Goal: Information Seeking & Learning: Learn about a topic

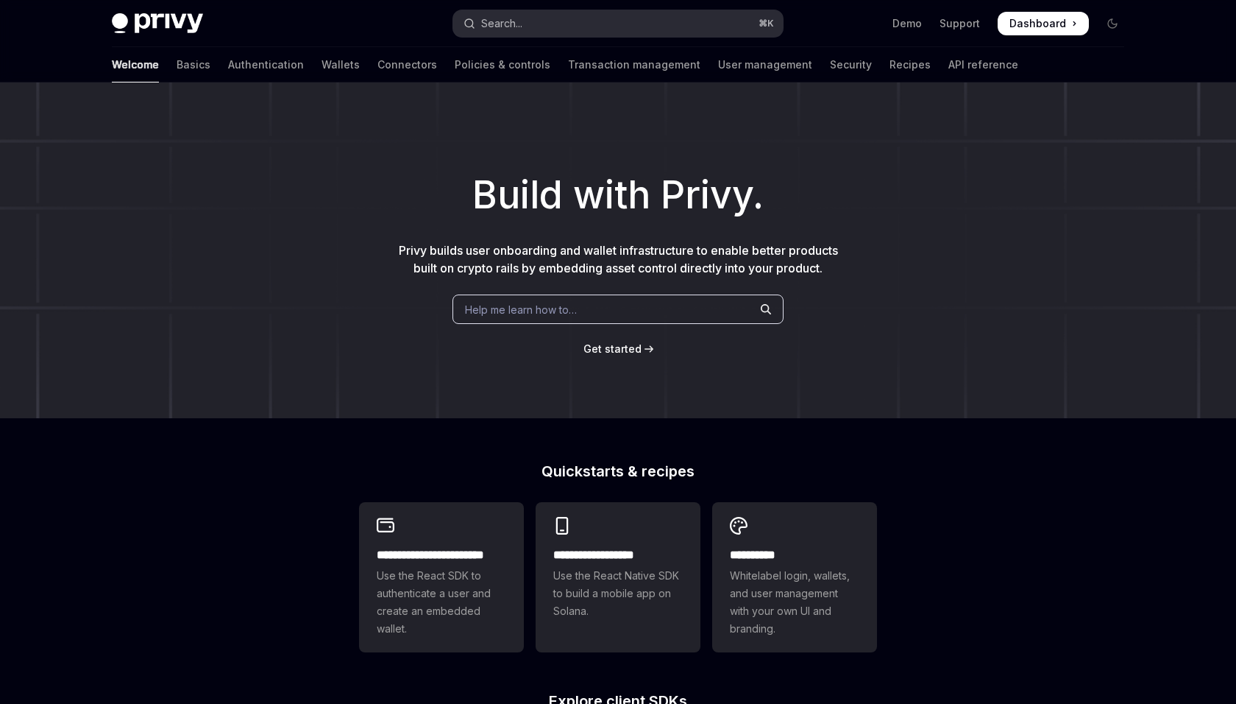
type textarea "*"
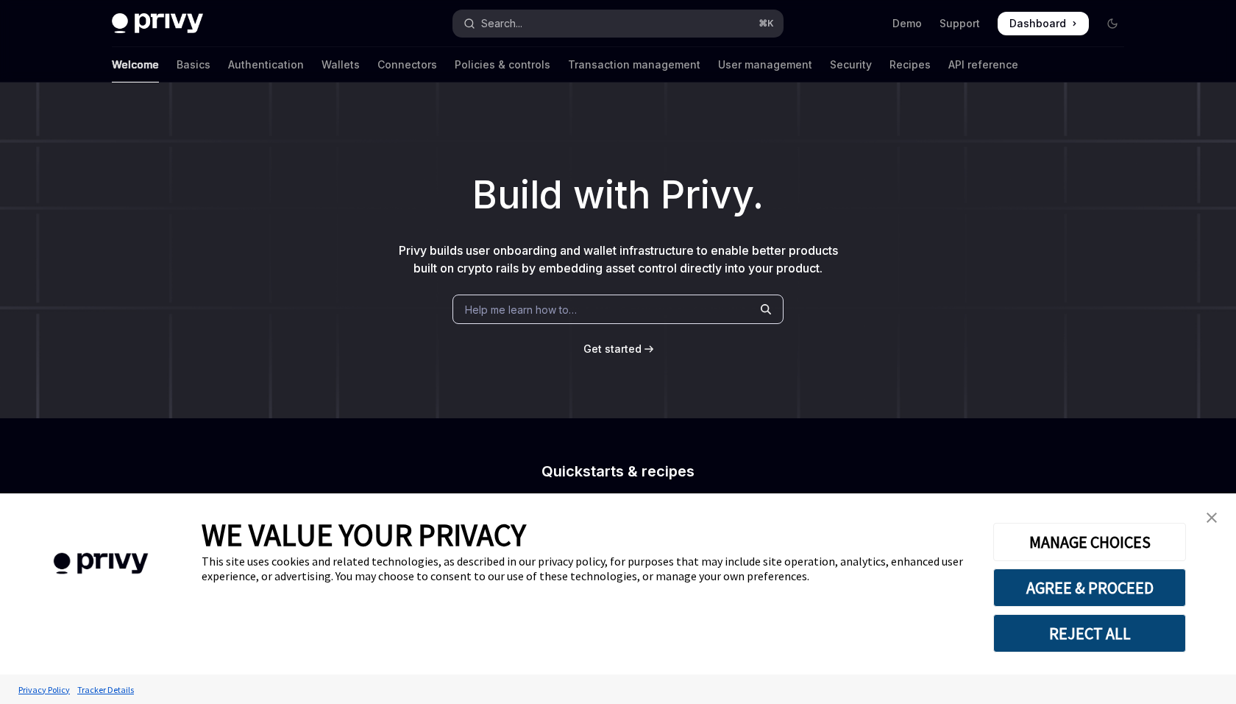
click at [570, 15] on button "Search... ⌘ K" at bounding box center [618, 23] width 330 height 26
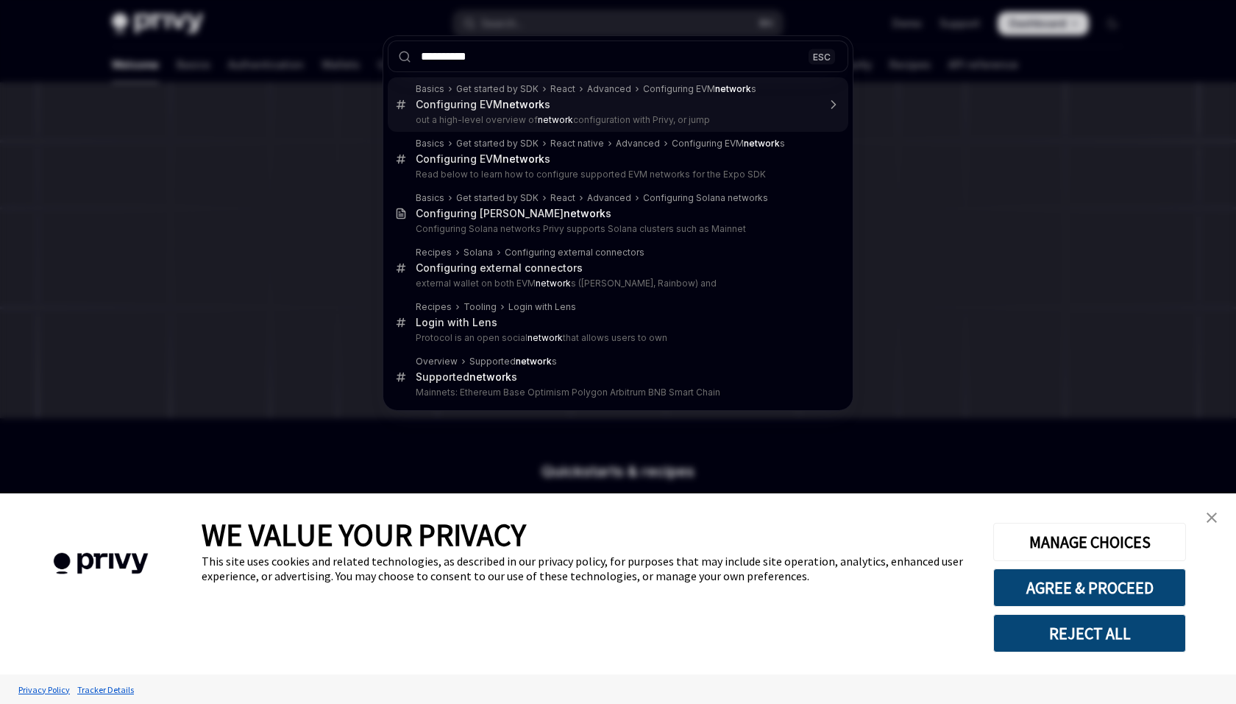
type input "**********"
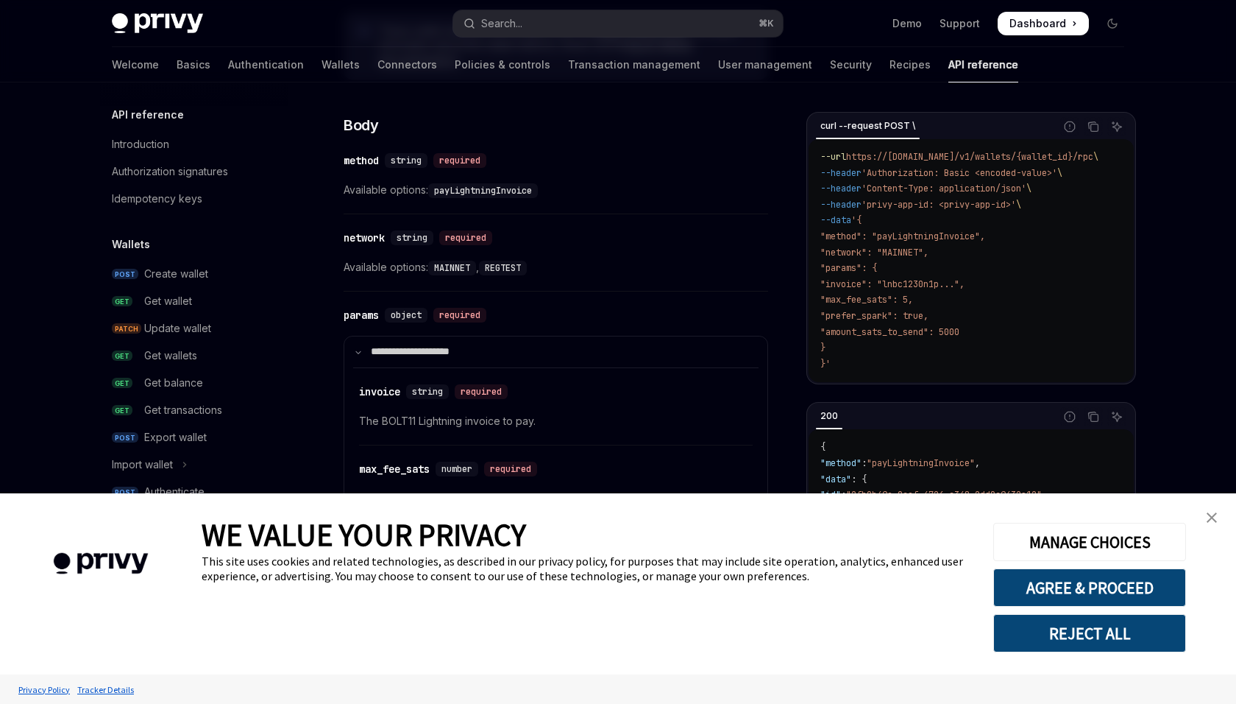
scroll to position [397, 0]
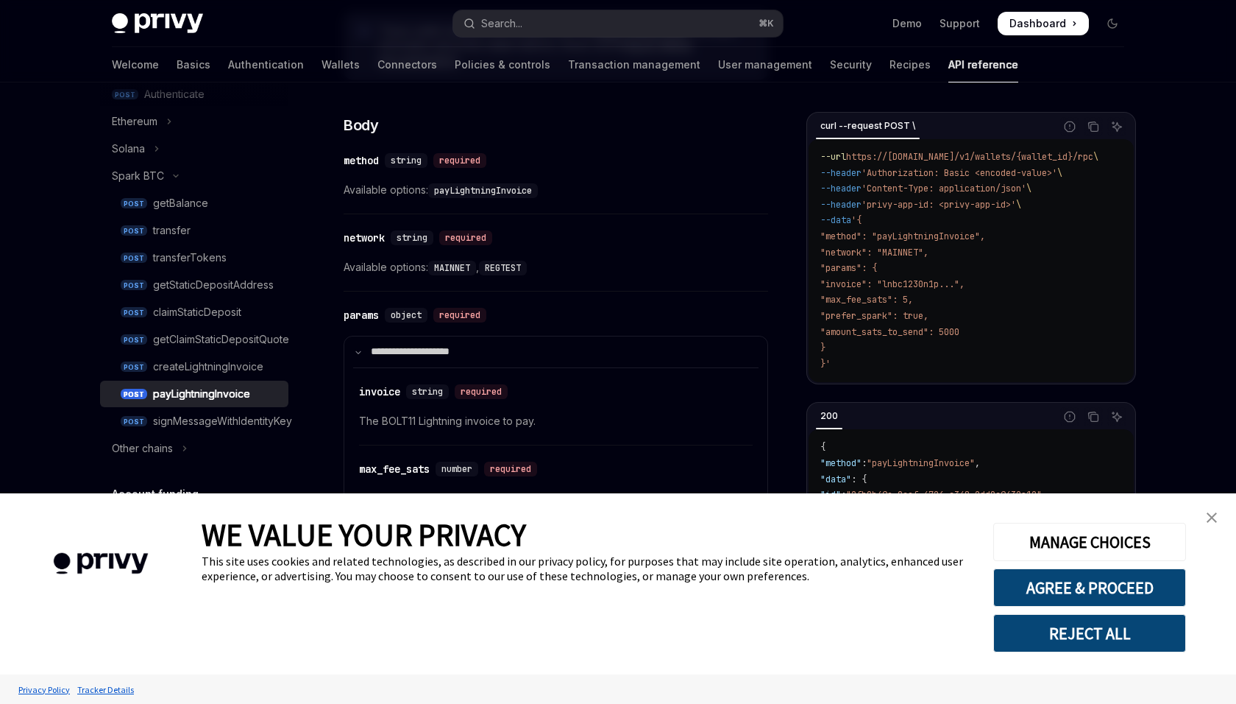
click at [1212, 515] on img "close banner" at bounding box center [1212, 517] width 10 height 10
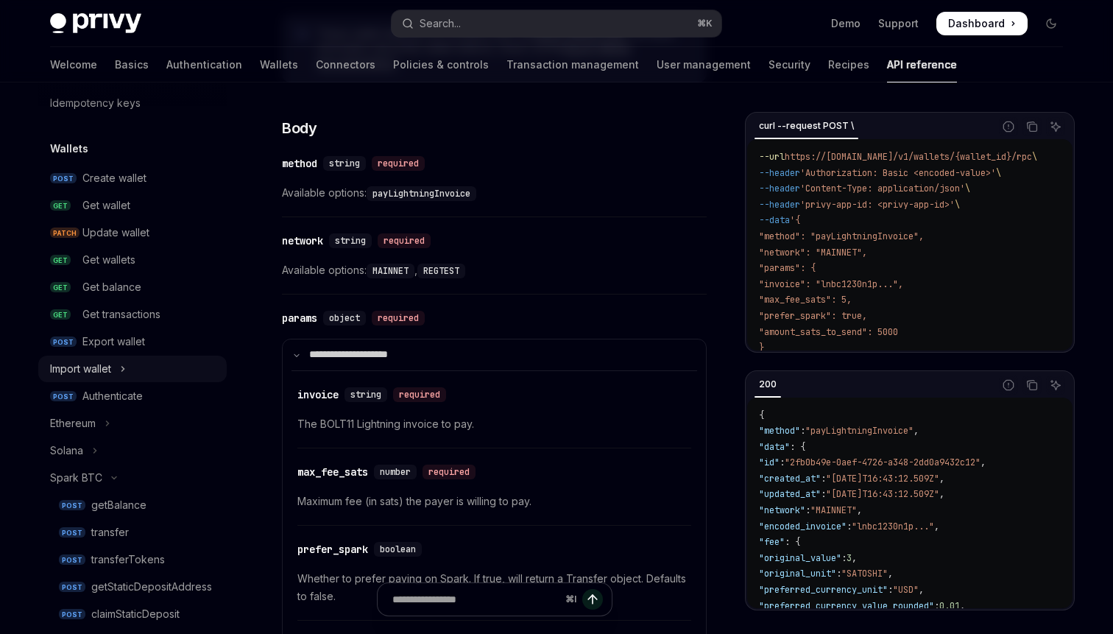
scroll to position [104, 0]
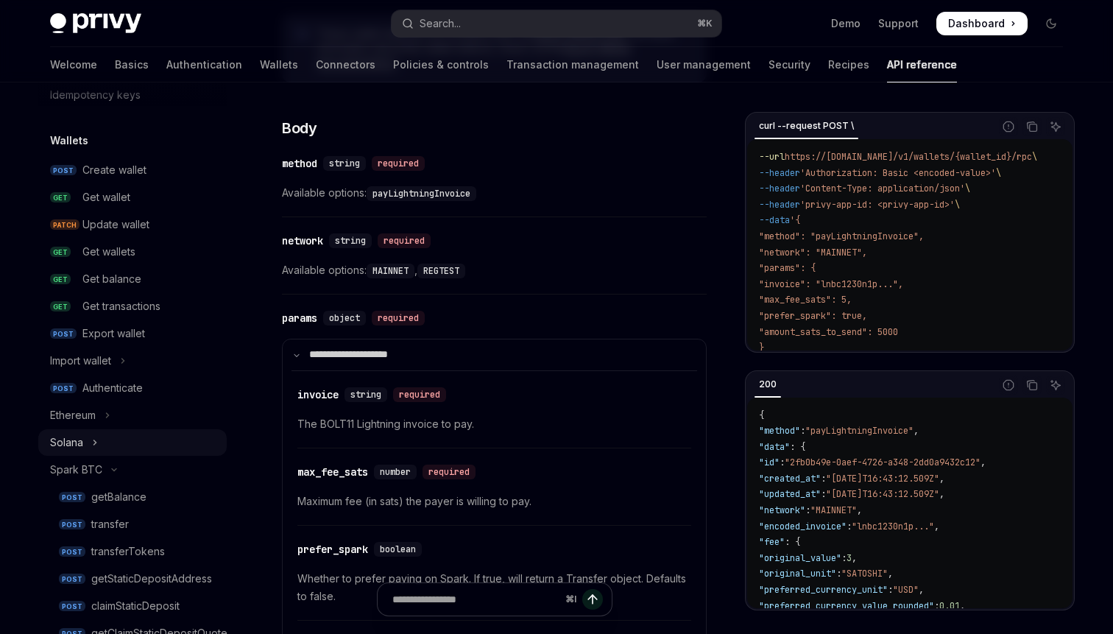
click at [104, 433] on button "Solana" at bounding box center [132, 442] width 188 height 26
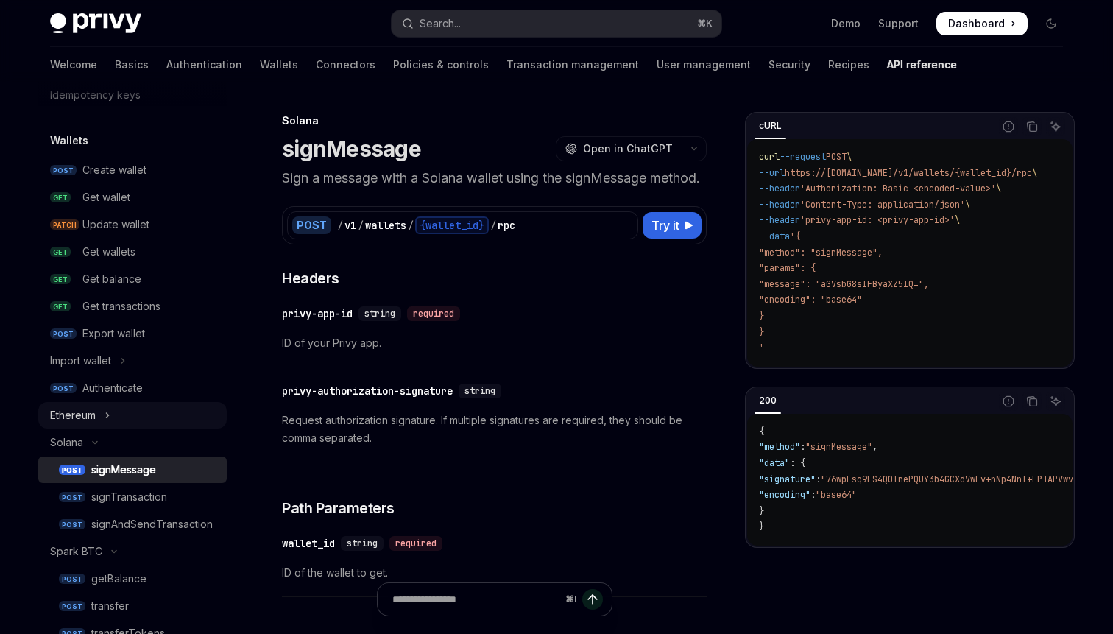
scroll to position [135, 0]
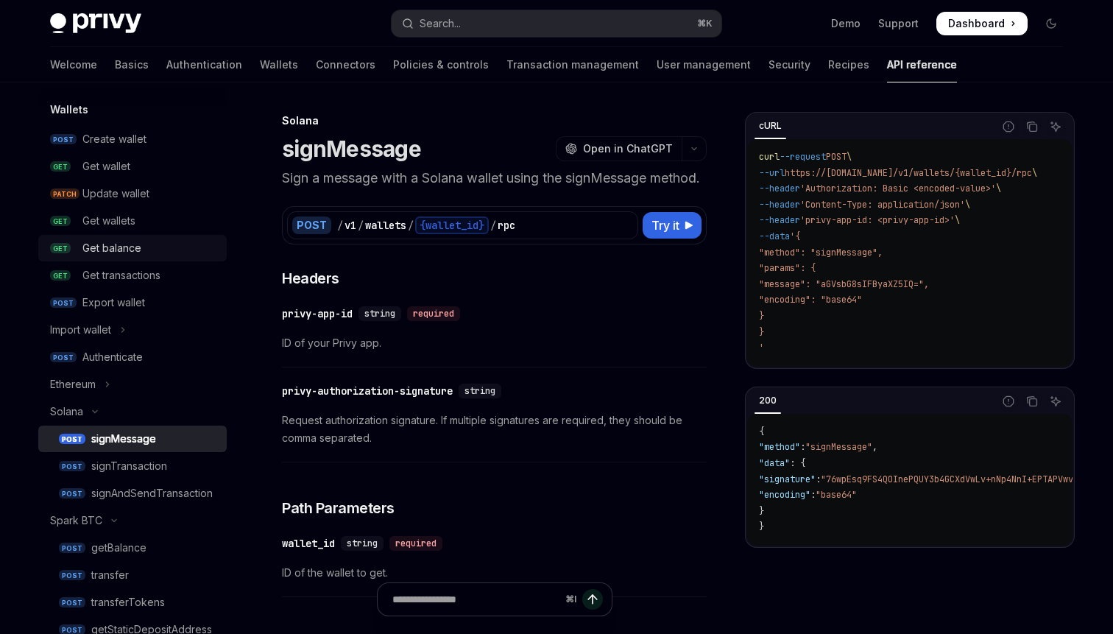
click at [122, 250] on div "Get balance" at bounding box center [111, 248] width 59 height 18
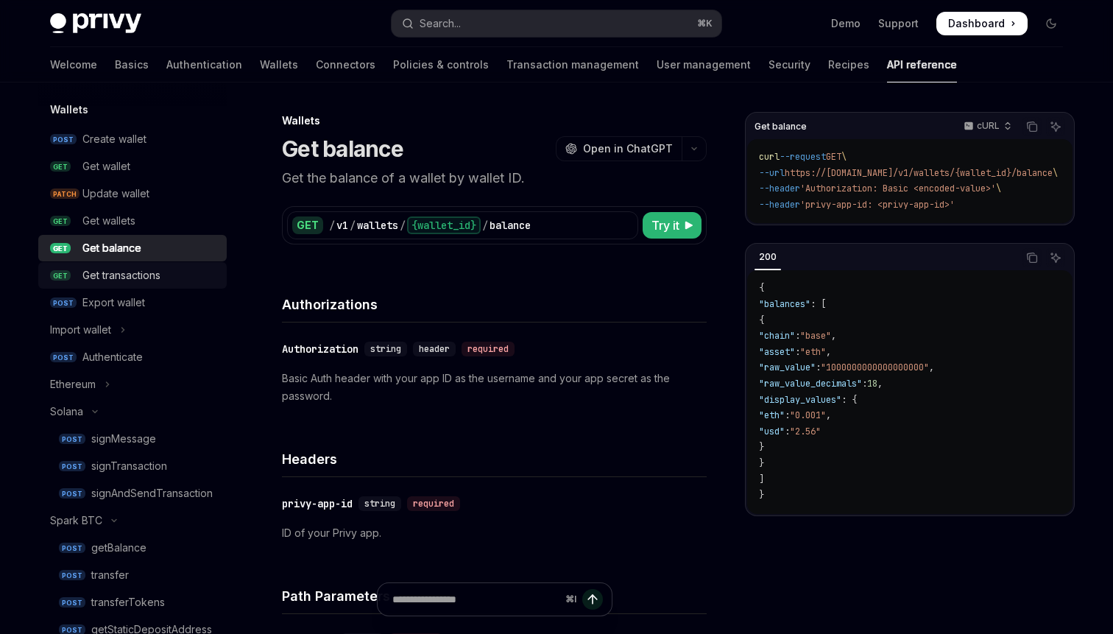
click at [119, 269] on div "Get transactions" at bounding box center [121, 275] width 78 height 18
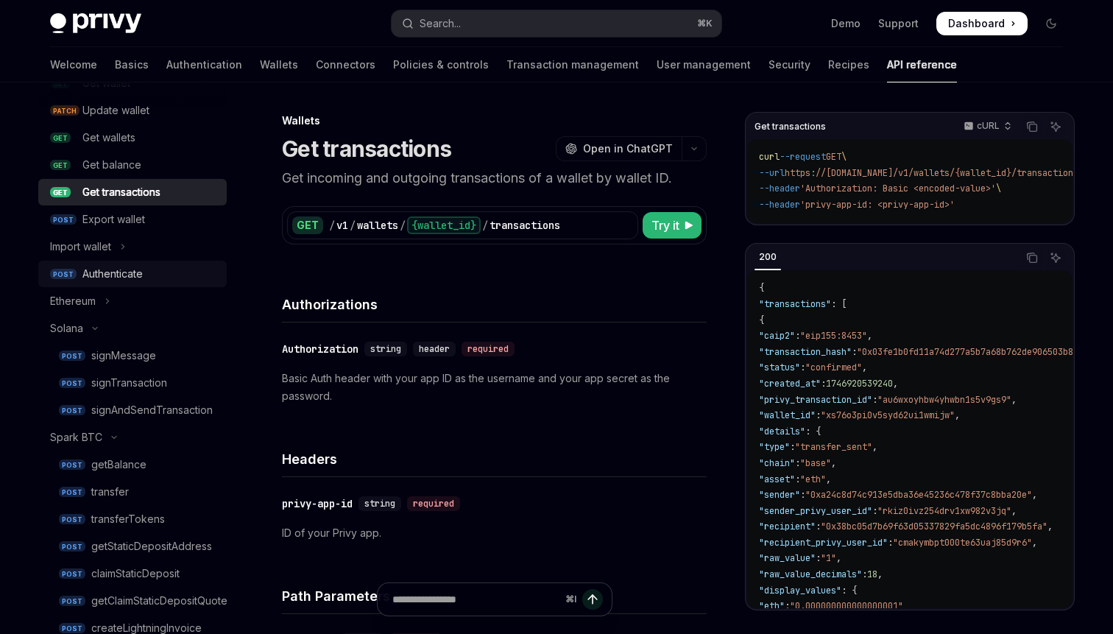
scroll to position [224, 0]
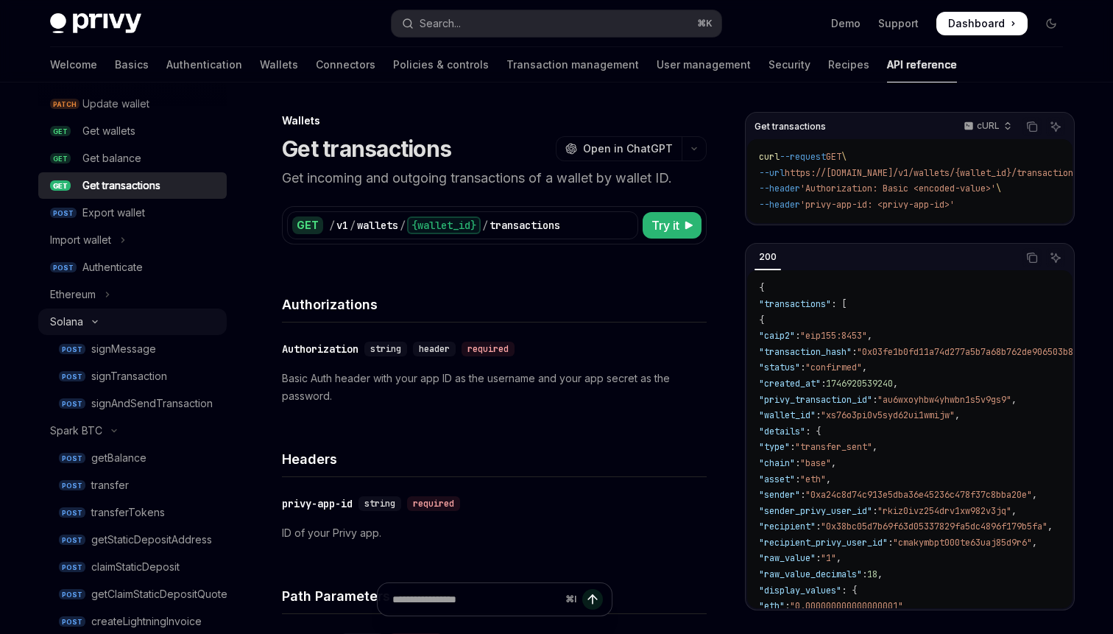
click at [93, 316] on button "Solana" at bounding box center [132, 321] width 188 height 26
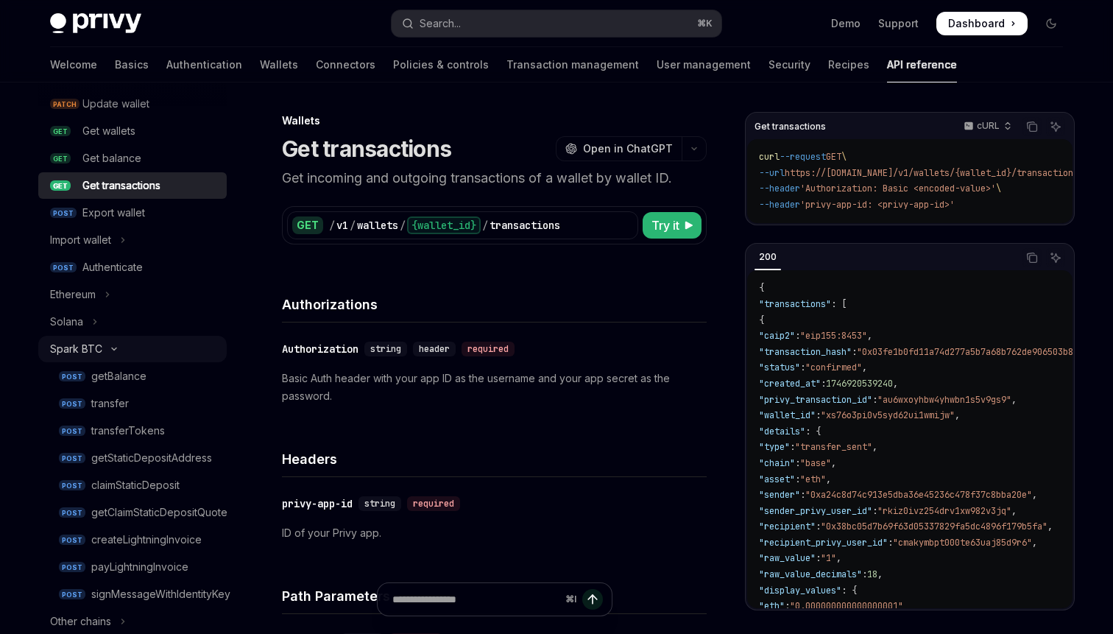
click at [119, 344] on button "Spark BTC" at bounding box center [132, 349] width 188 height 26
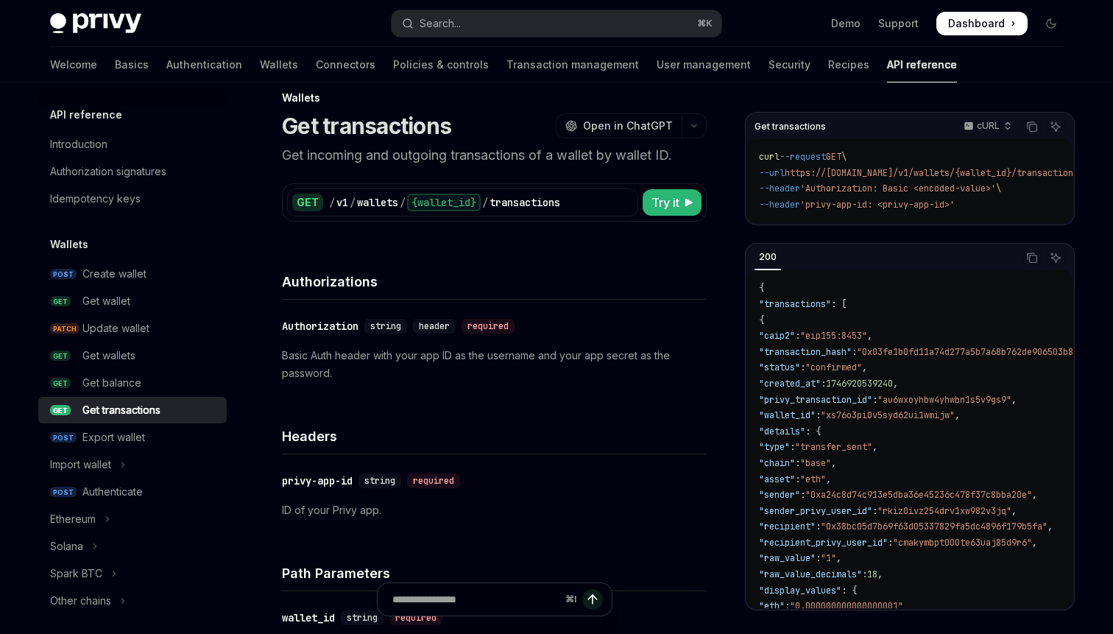
scroll to position [0, 0]
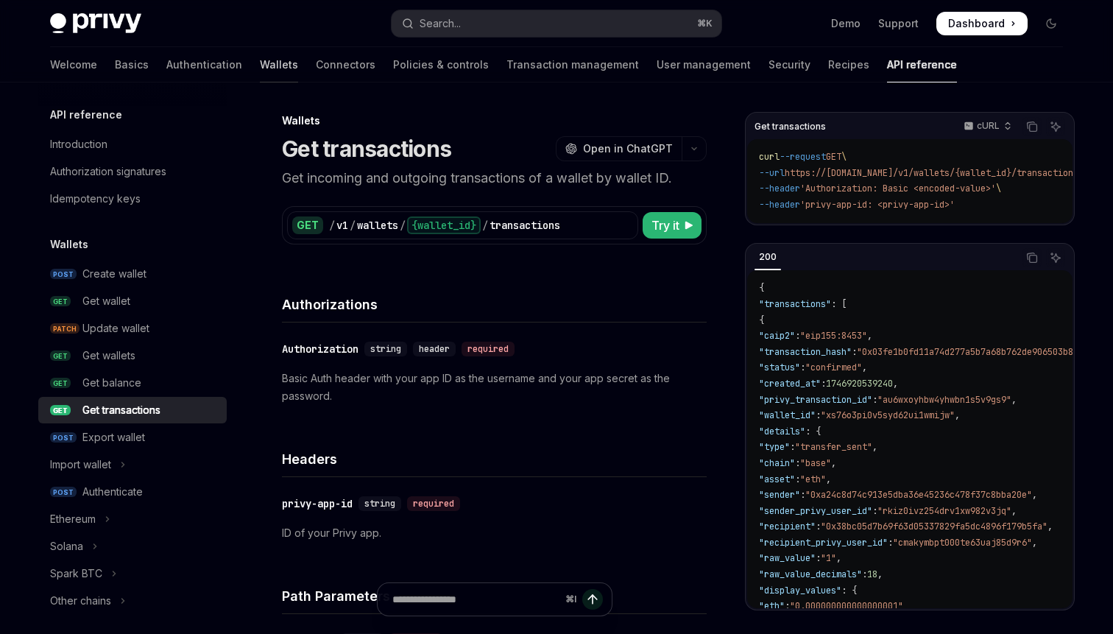
click at [260, 67] on link "Wallets" at bounding box center [279, 64] width 38 height 35
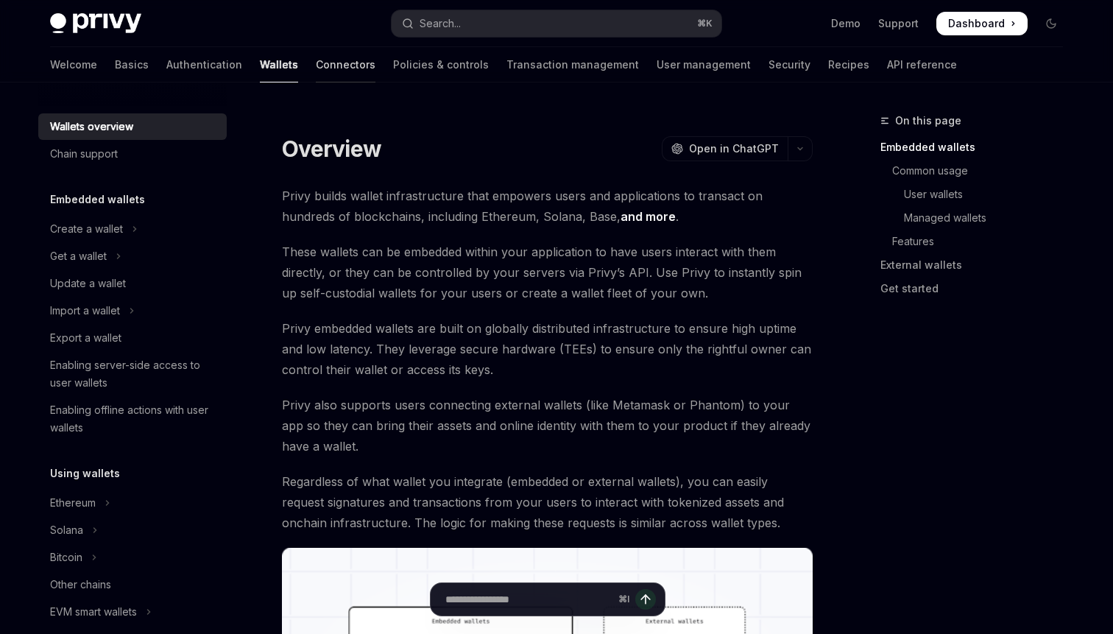
click at [316, 65] on link "Connectors" at bounding box center [346, 64] width 60 height 35
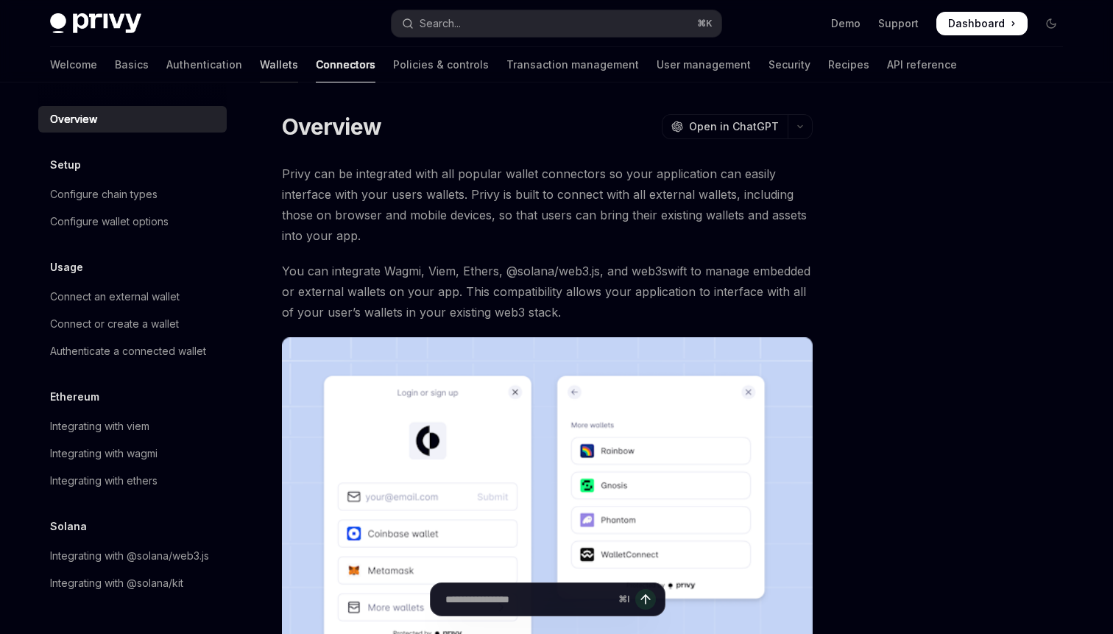
click at [260, 70] on link "Wallets" at bounding box center [279, 64] width 38 height 35
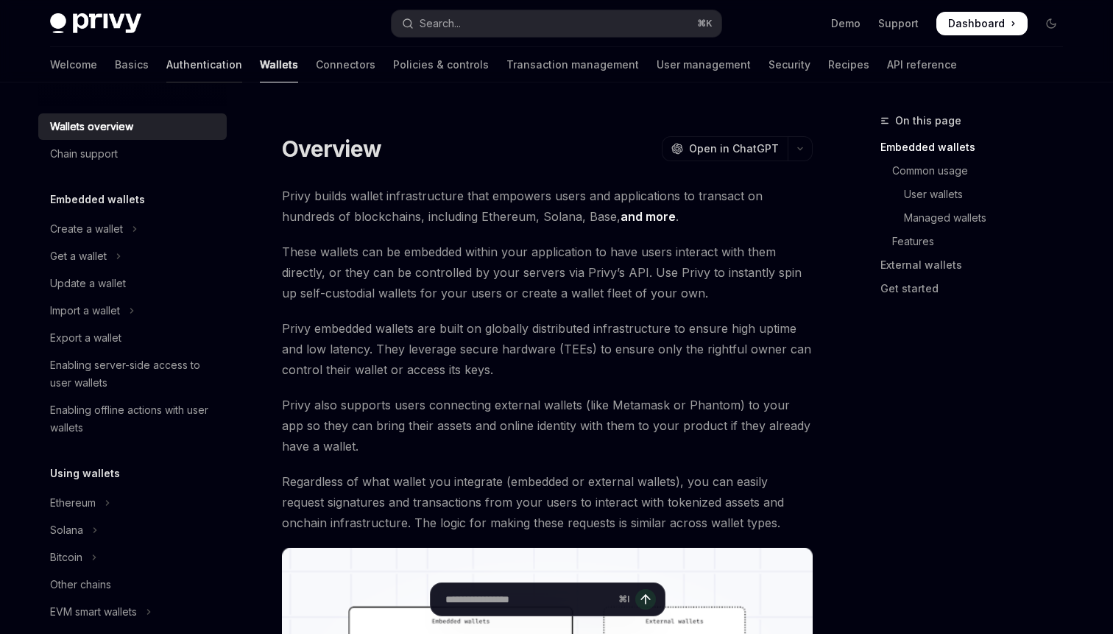
click at [166, 68] on link "Authentication" at bounding box center [204, 64] width 76 height 35
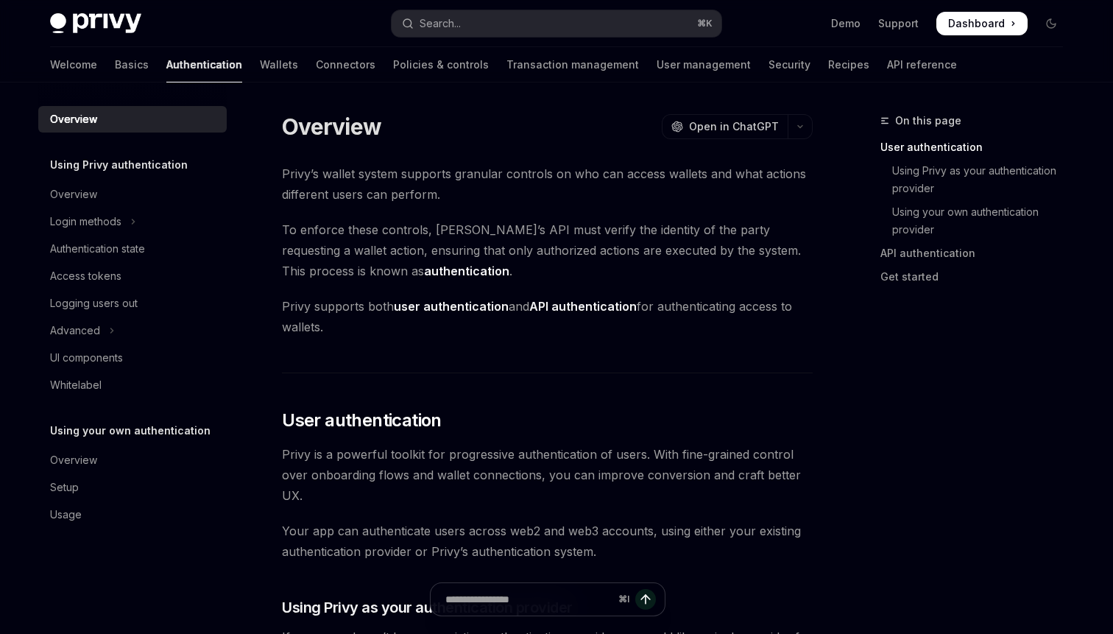
type textarea "*"
